Goal: Find specific page/section: Find specific page/section

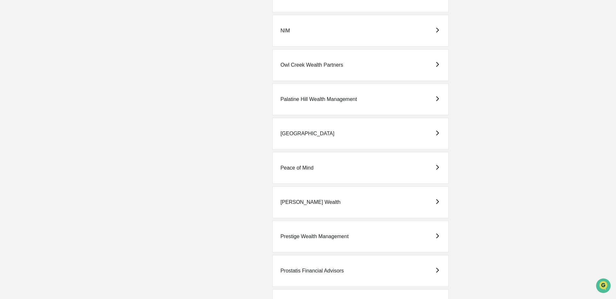
scroll to position [842, 0]
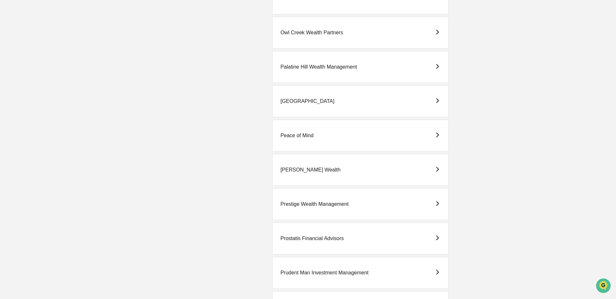
click at [309, 201] on div "Prestige Wealth Management" at bounding box center [314, 204] width 68 height 6
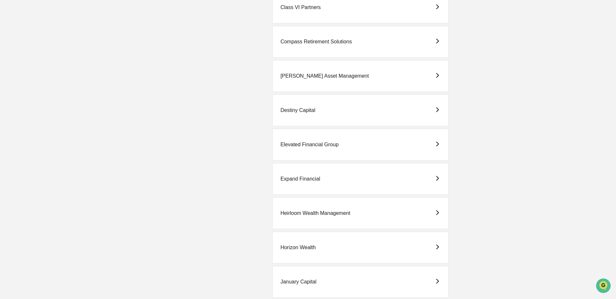
click at [301, 182] on div "Expand Financial" at bounding box center [300, 179] width 40 height 6
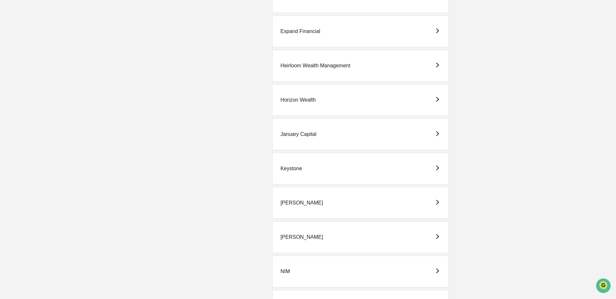
scroll to position [680, 0]
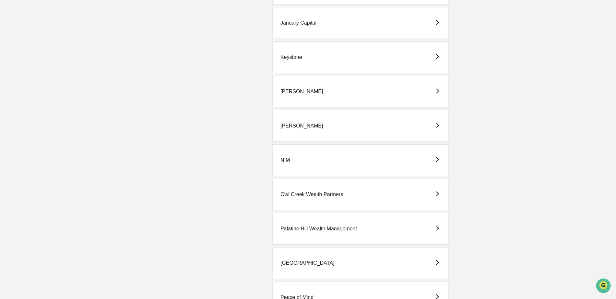
click at [285, 162] on div "NIM" at bounding box center [284, 160] width 9 height 6
